Goal: Submit feedback/report problem

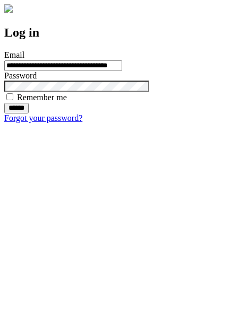
click at [29, 114] on input "******" at bounding box center [16, 108] width 24 height 11
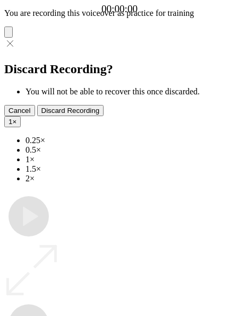
type input "**********"
